Goal: Task Accomplishment & Management: Manage account settings

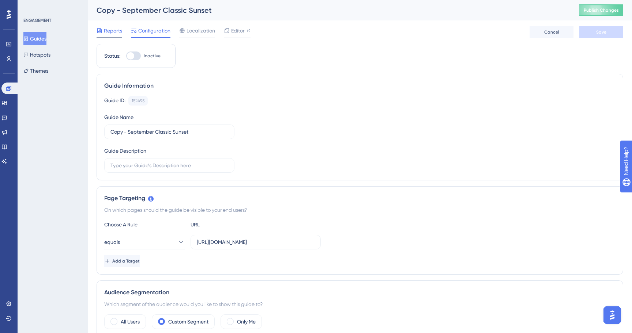
click at [110, 28] on span "Reports" at bounding box center [113, 30] width 18 height 9
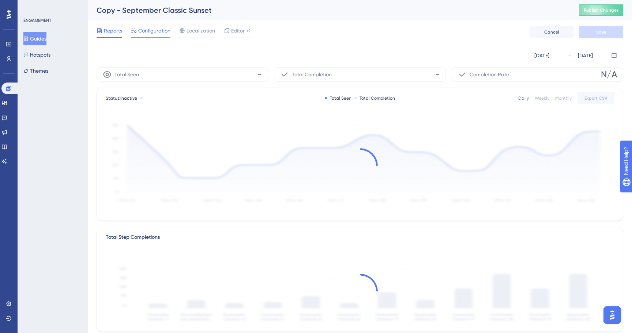
click at [150, 35] on div "Configuration" at bounding box center [150, 32] width 39 height 12
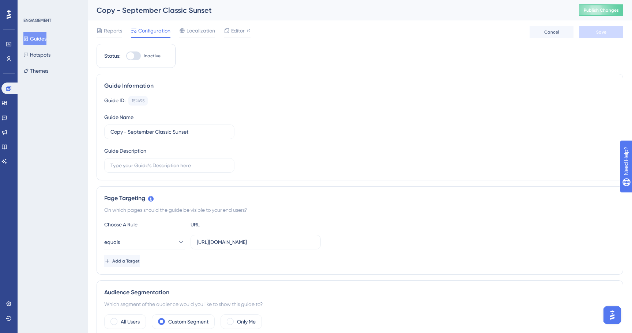
click at [37, 38] on button "Guides" at bounding box center [34, 38] width 23 height 13
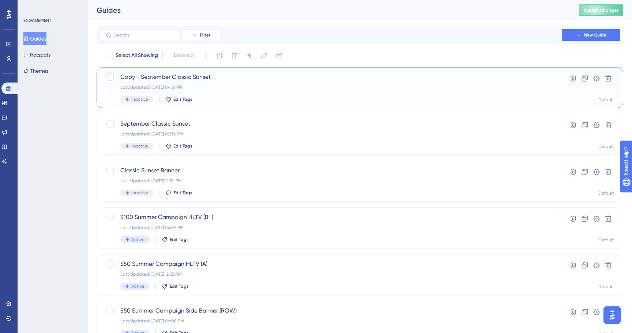
click at [244, 85] on div "Last Updated: Sep 23 2025, 04:31 PM" at bounding box center [330, 87] width 420 height 6
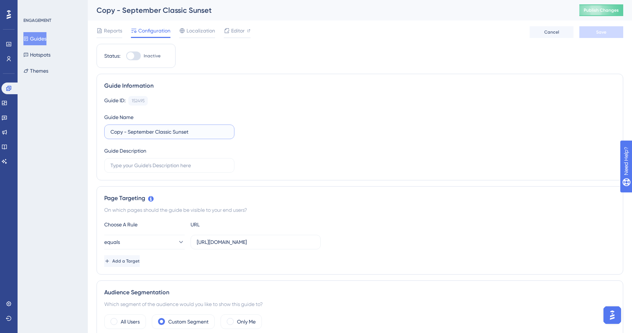
click at [188, 131] on input "Copy - September Classic Sunset" at bounding box center [169, 132] width 118 height 8
type input "Dashboard Sunset Guide"
click at [605, 32] on span "Save" at bounding box center [601, 32] width 10 height 6
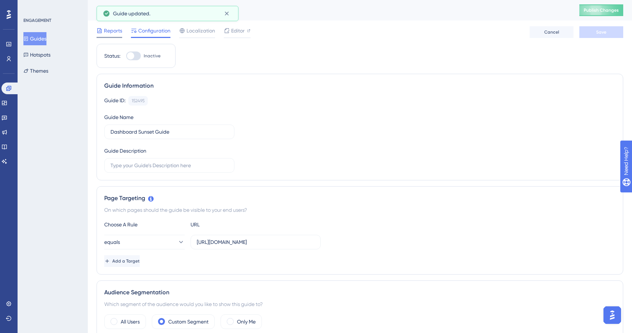
click at [108, 31] on span "Reports" at bounding box center [113, 30] width 18 height 9
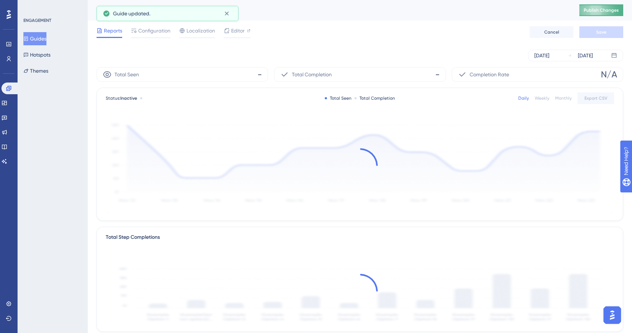
click at [604, 10] on span "Publish Changes" at bounding box center [600, 10] width 35 height 6
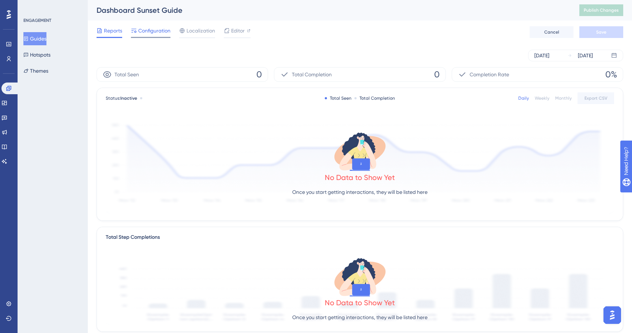
click at [132, 28] on icon at bounding box center [134, 31] width 6 height 6
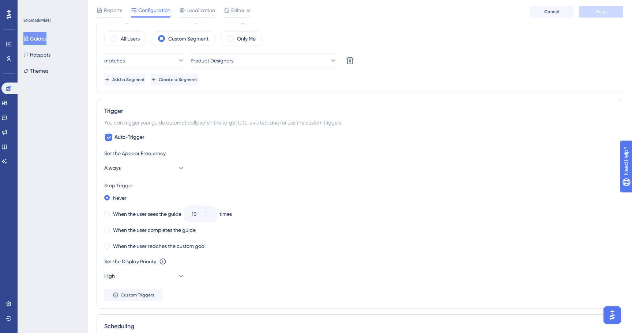
scroll to position [363, 0]
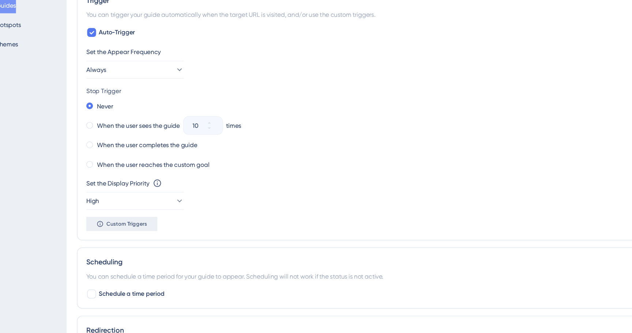
click at [143, 220] on span "Custom Triggers" at bounding box center [138, 219] width 34 height 6
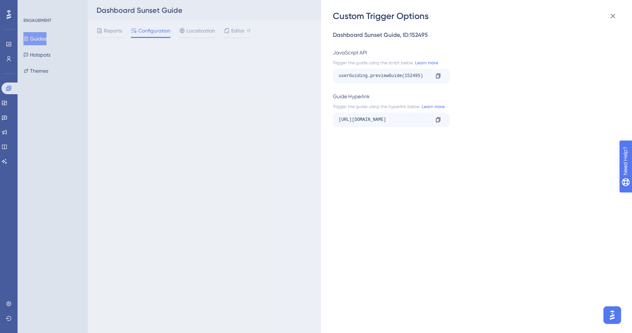
scroll to position [0, 0]
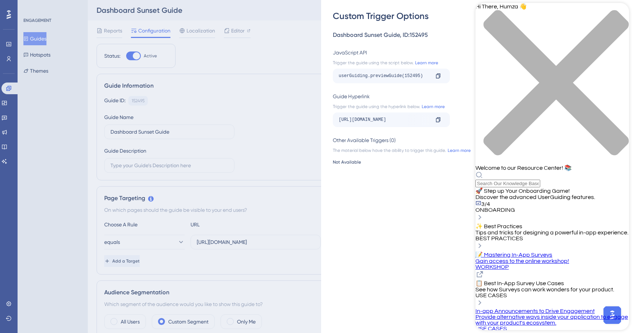
click at [617, 11] on div "close resource center" at bounding box center [552, 87] width 154 height 155
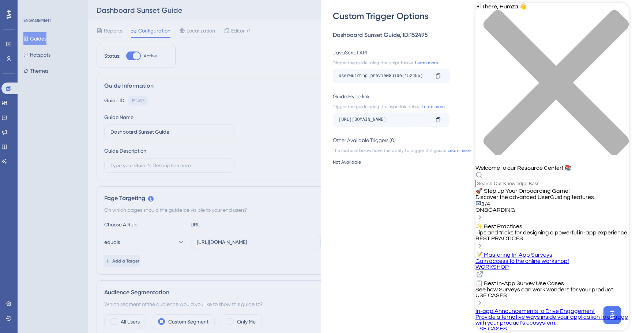
click at [613, 15] on div "close resource center" at bounding box center [552, 87] width 154 height 155
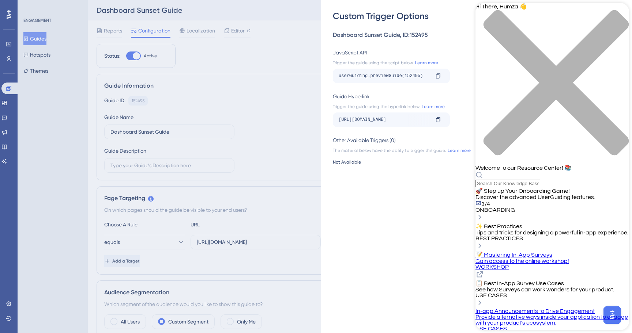
click at [613, 12] on div "close resource center" at bounding box center [552, 87] width 154 height 155
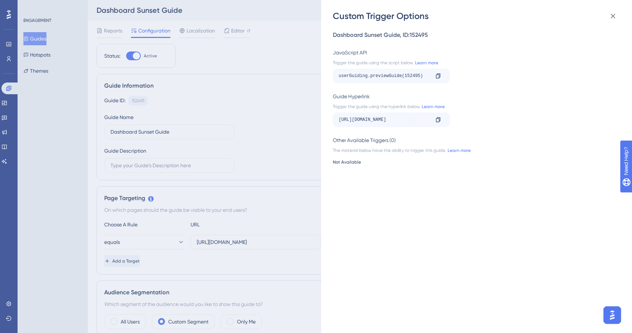
click at [92, 27] on div "Custom Trigger Options Dashboard Sunset Guide , ID: 152495 JavaScript API Trigg…" at bounding box center [316, 166] width 632 height 333
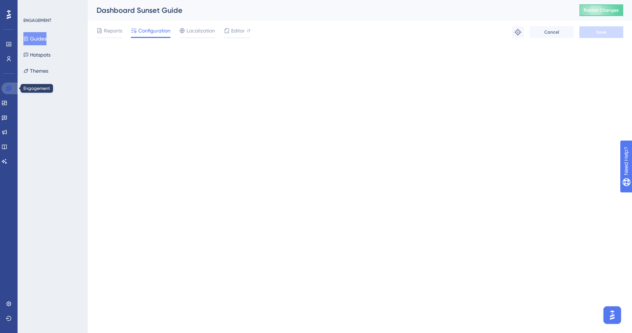
click at [7, 87] on icon at bounding box center [9, 89] width 6 height 6
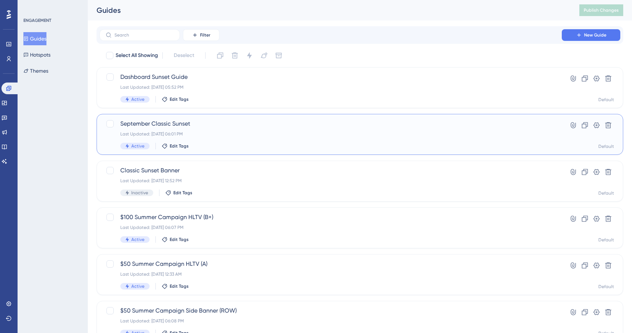
click at [162, 122] on span "September Classic Sunset" at bounding box center [330, 124] width 420 height 9
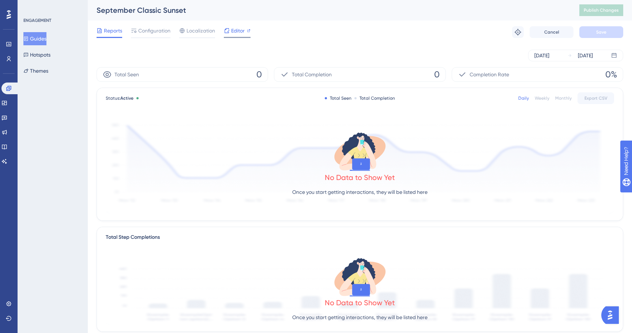
click at [233, 38] on div "Reports Configuration Localization Editor Troubleshoot Cancel Save" at bounding box center [360, 31] width 526 height 23
click at [233, 36] on div "Editor" at bounding box center [237, 32] width 27 height 12
click at [198, 37] on div "Localization" at bounding box center [197, 32] width 36 height 12
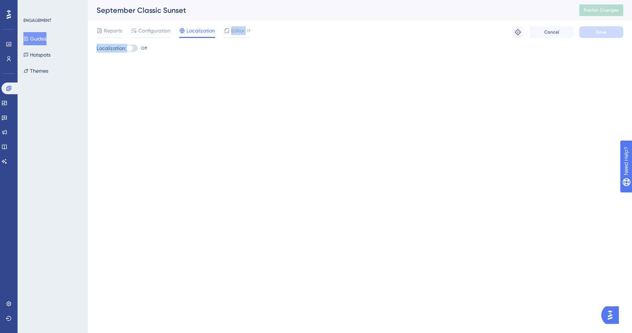
drag, startPoint x: 232, startPoint y: 30, endPoint x: 219, endPoint y: 60, distance: 32.7
click at [219, 60] on div "Performance Users Engagement Widgets Feedback Product Updates Knowledge Base AI…" at bounding box center [360, 38] width 544 height 76
